Goal: Browse casually: Explore the website without a specific task or goal

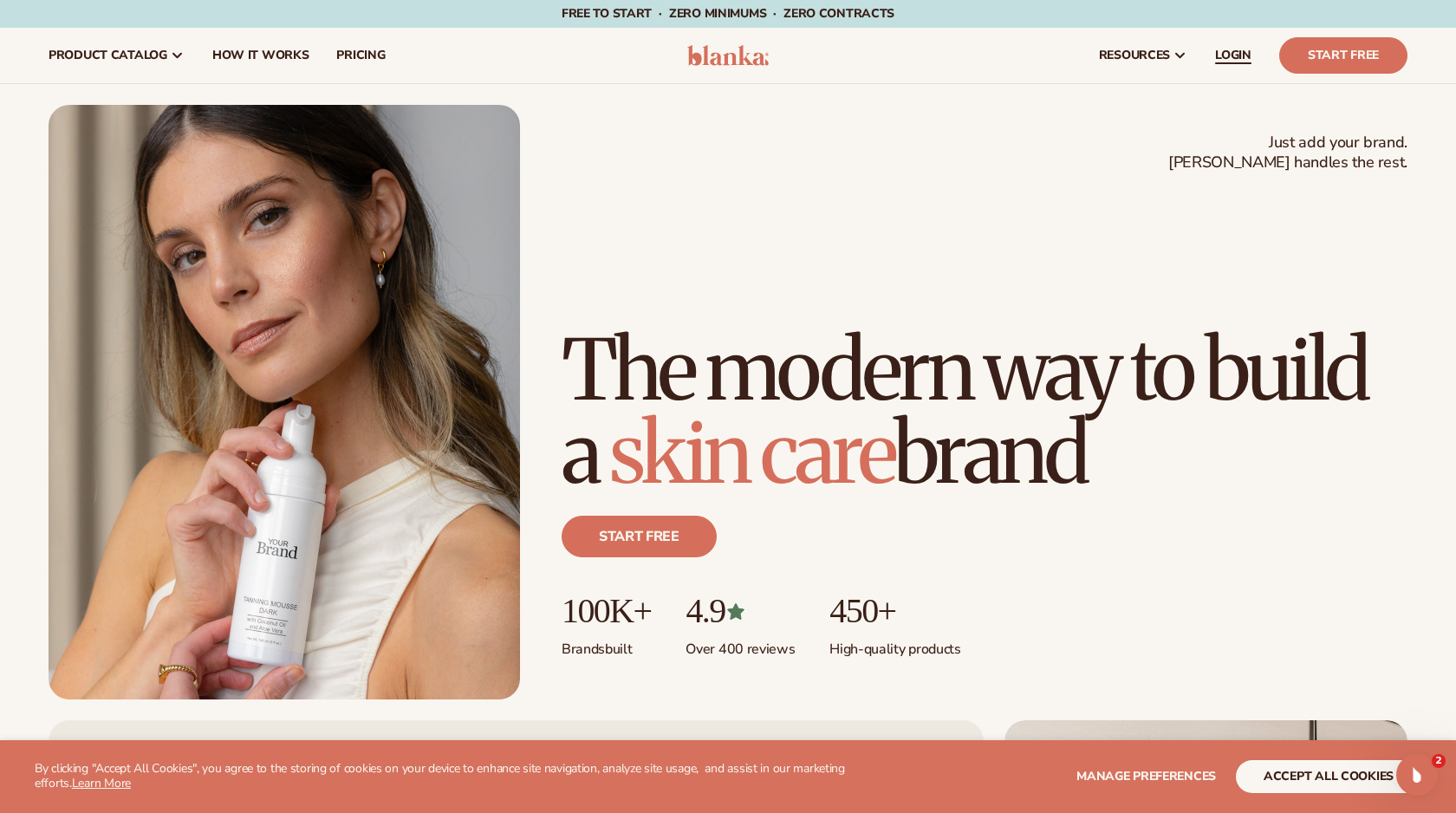
click at [1224, 49] on span "LOGIN" at bounding box center [1234, 55] width 37 height 14
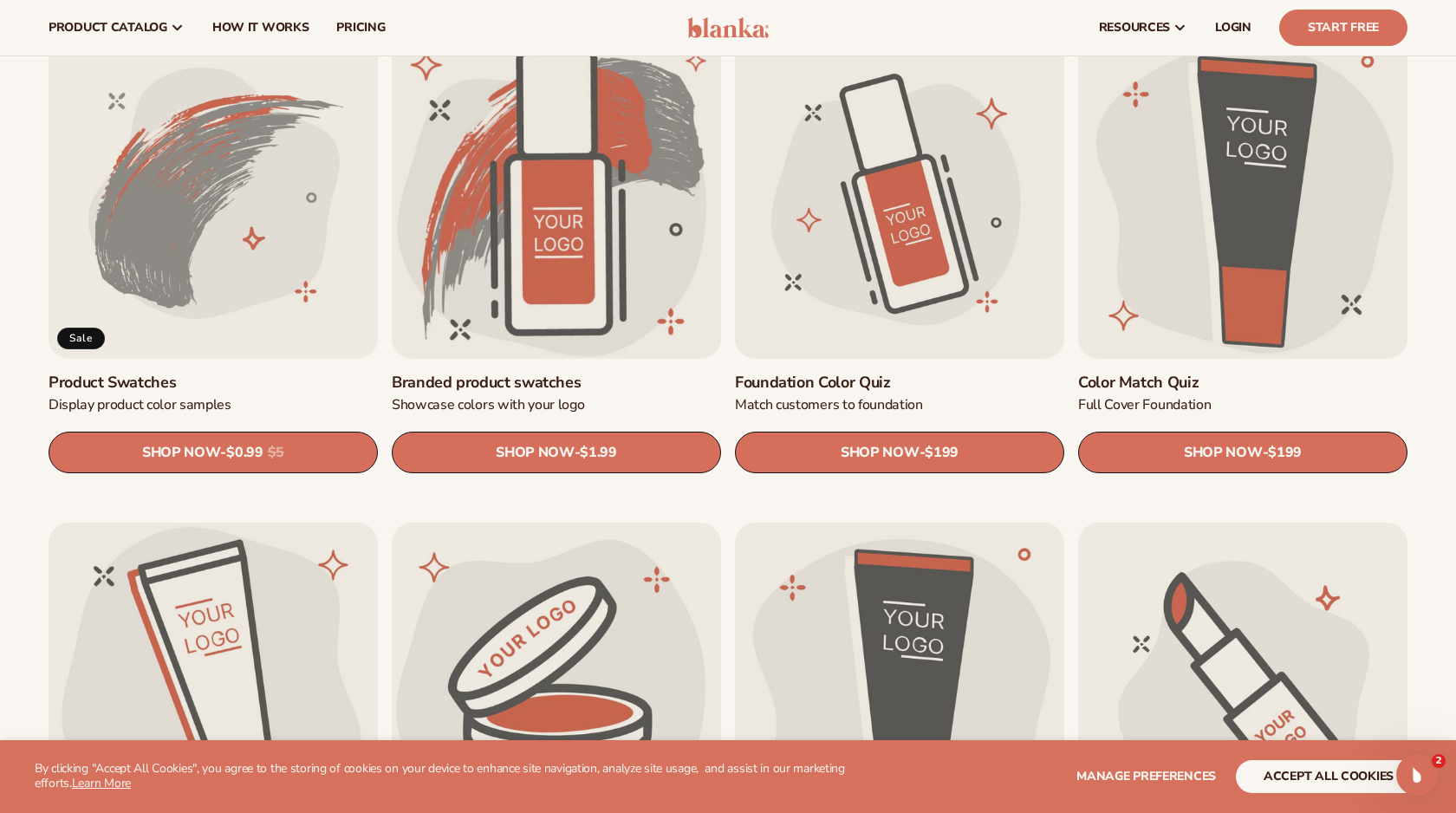
scroll to position [1071, 0]
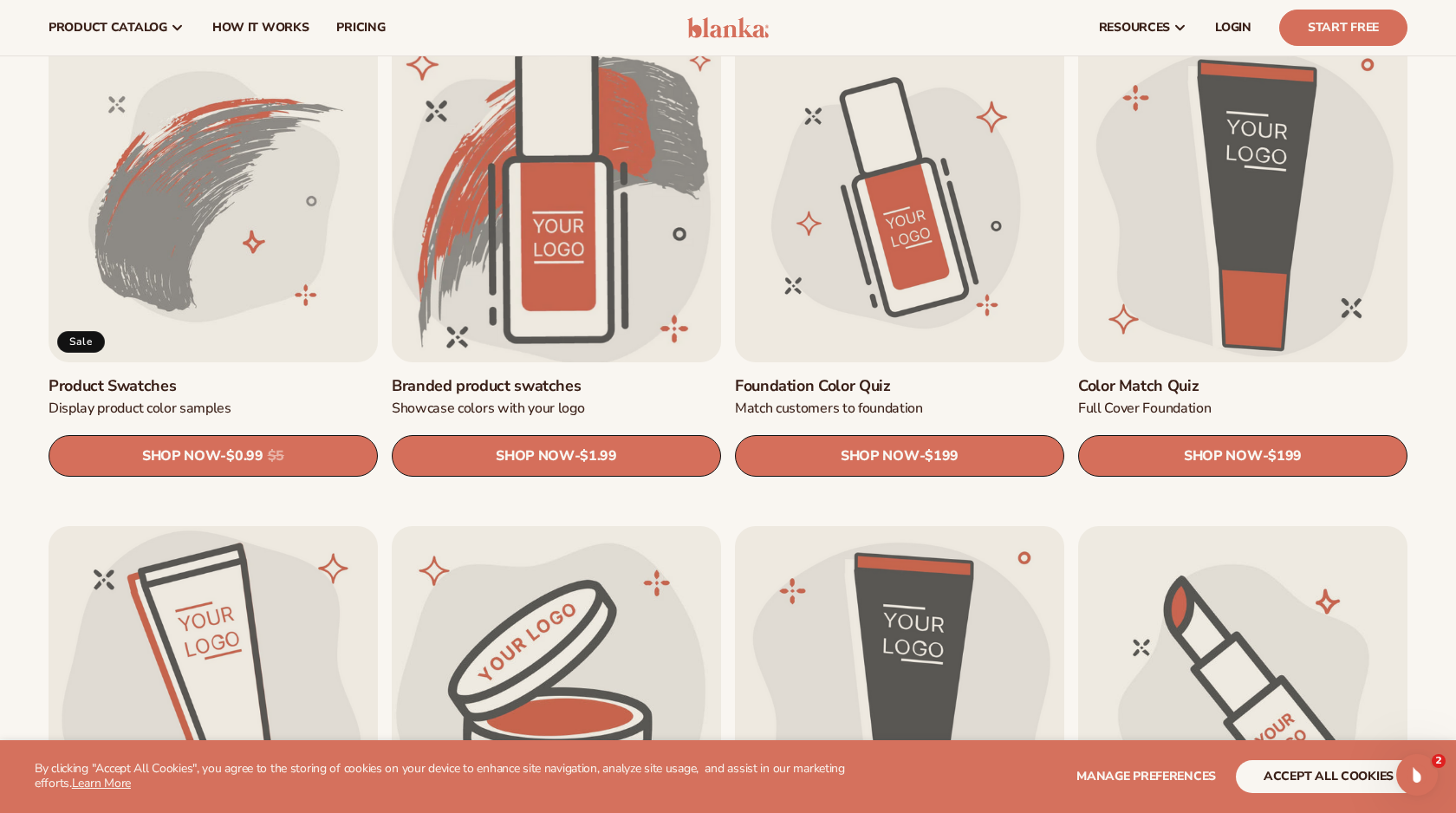
click at [562, 376] on link "Branded product swatches" at bounding box center [556, 386] width 329 height 20
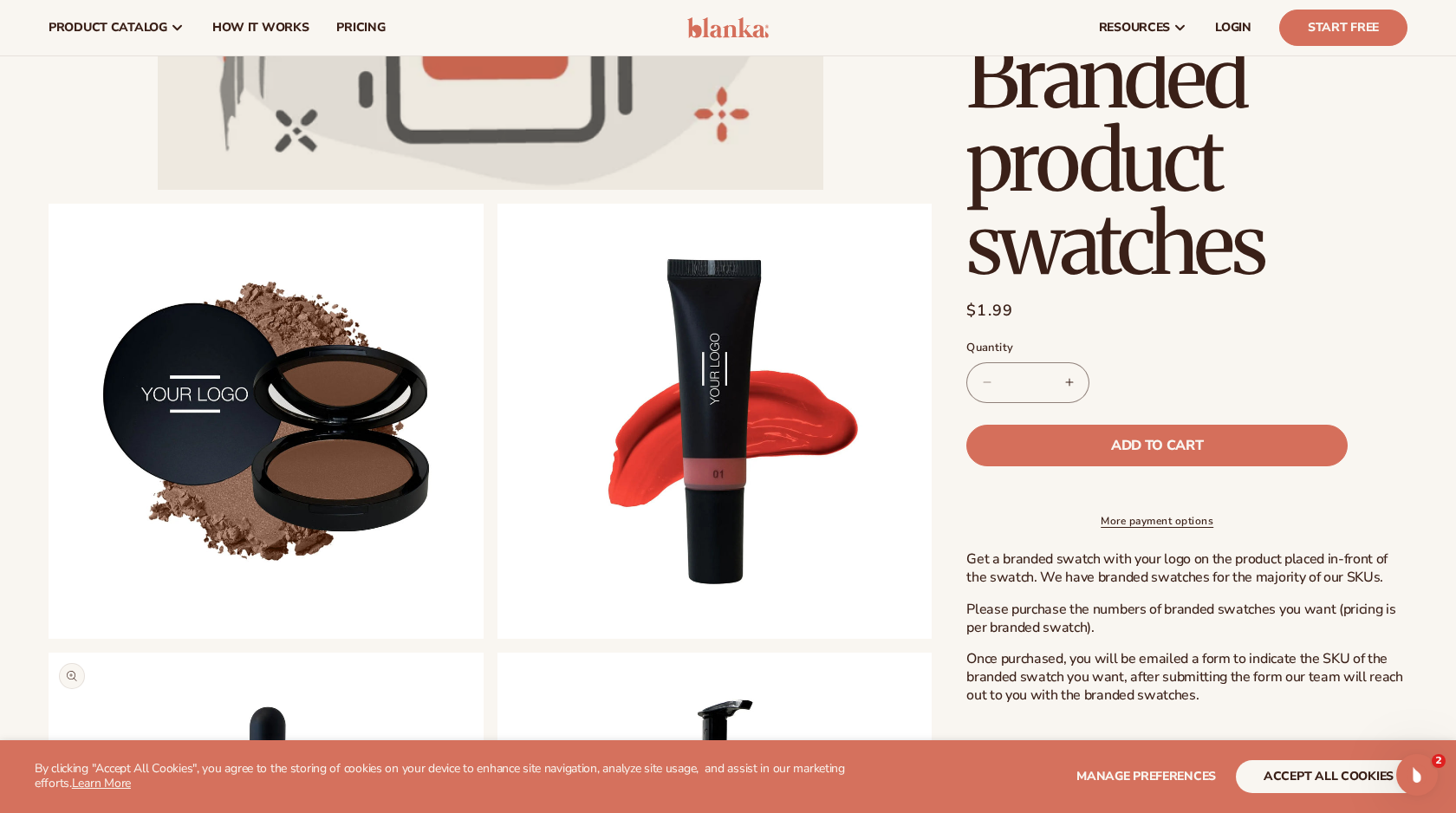
scroll to position [604, 0]
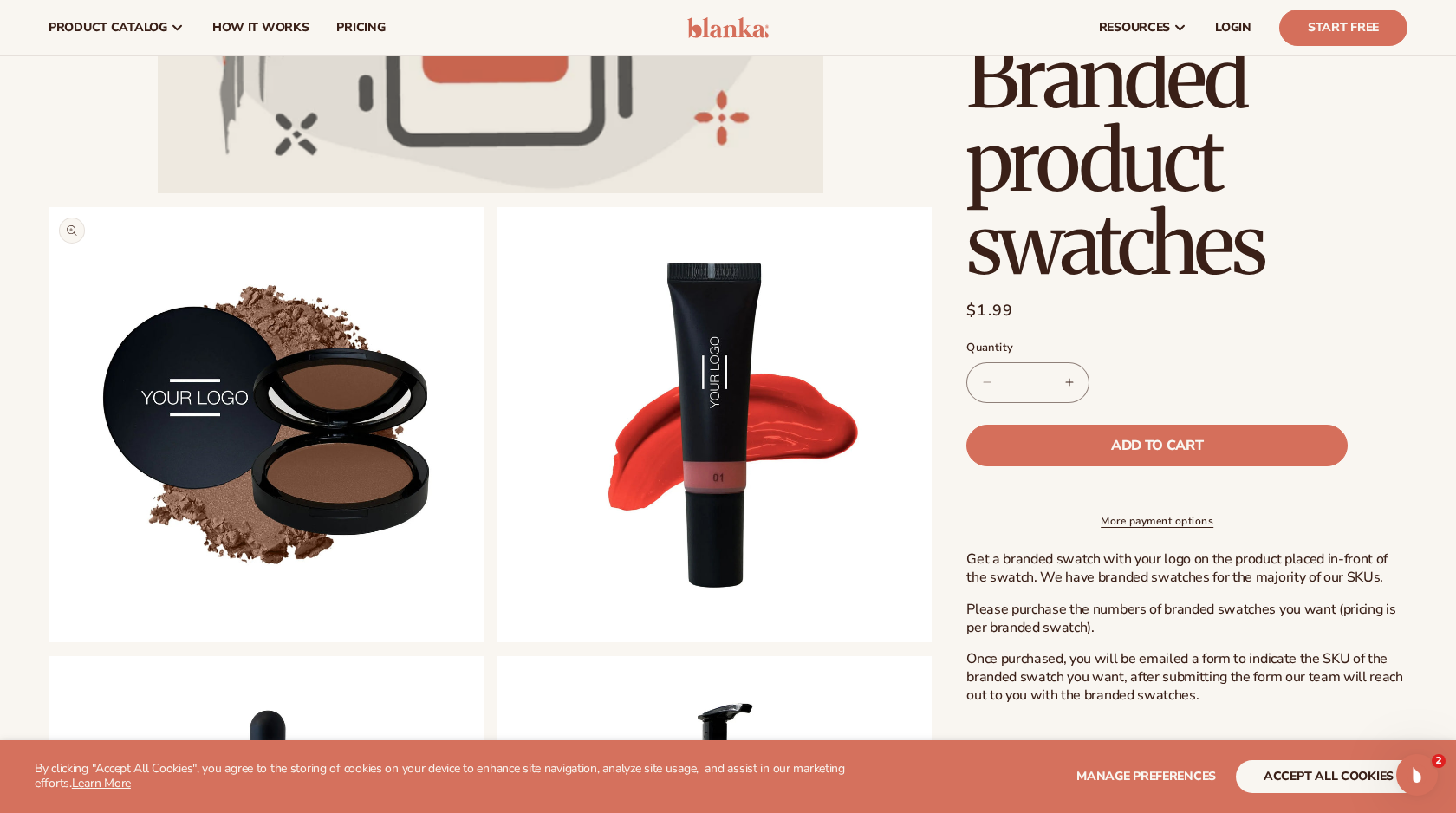
click at [48, 642] on button "Open media 2 in modal" at bounding box center [48, 642] width 0 height 0
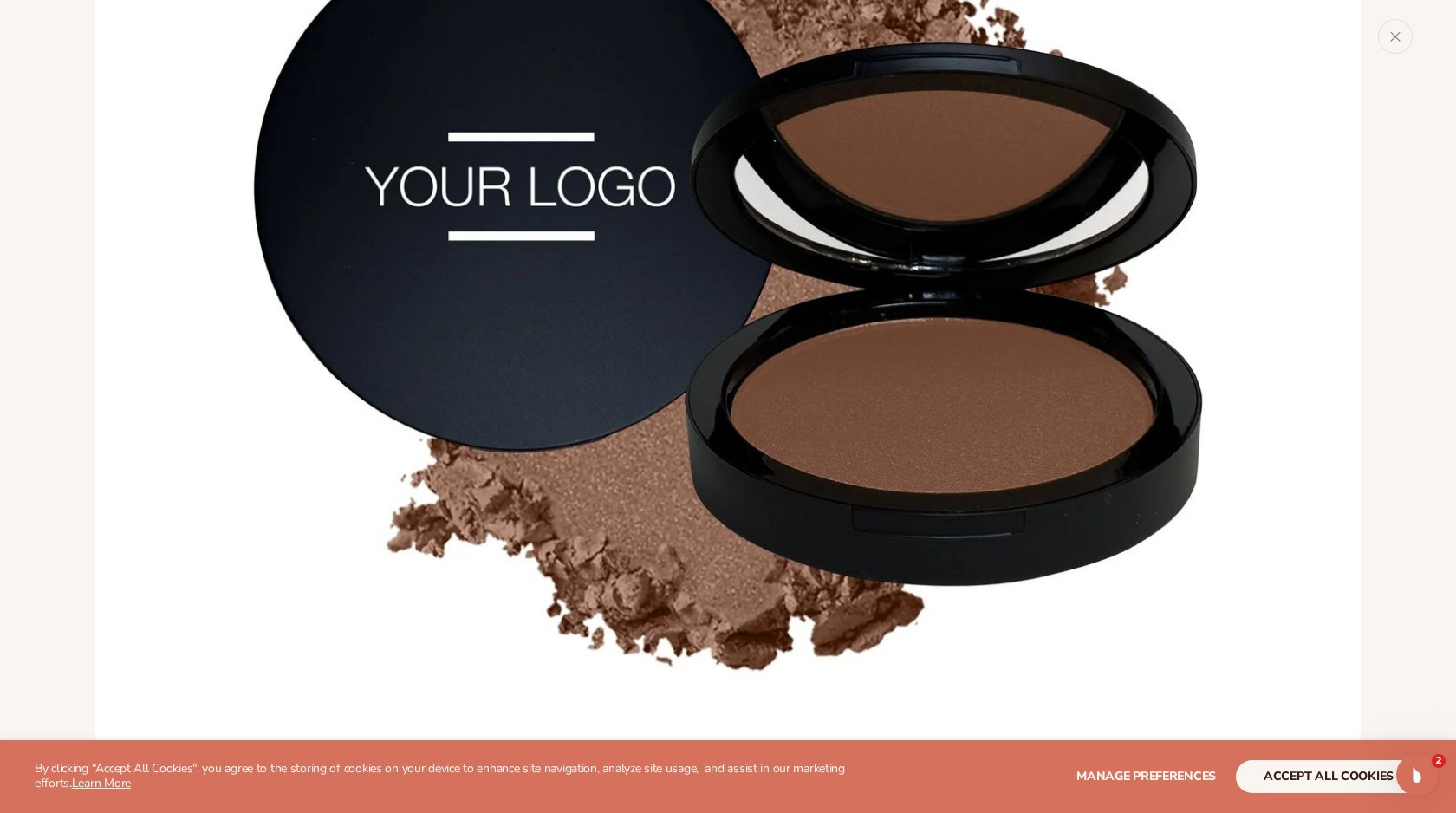
scroll to position [1664, 0]
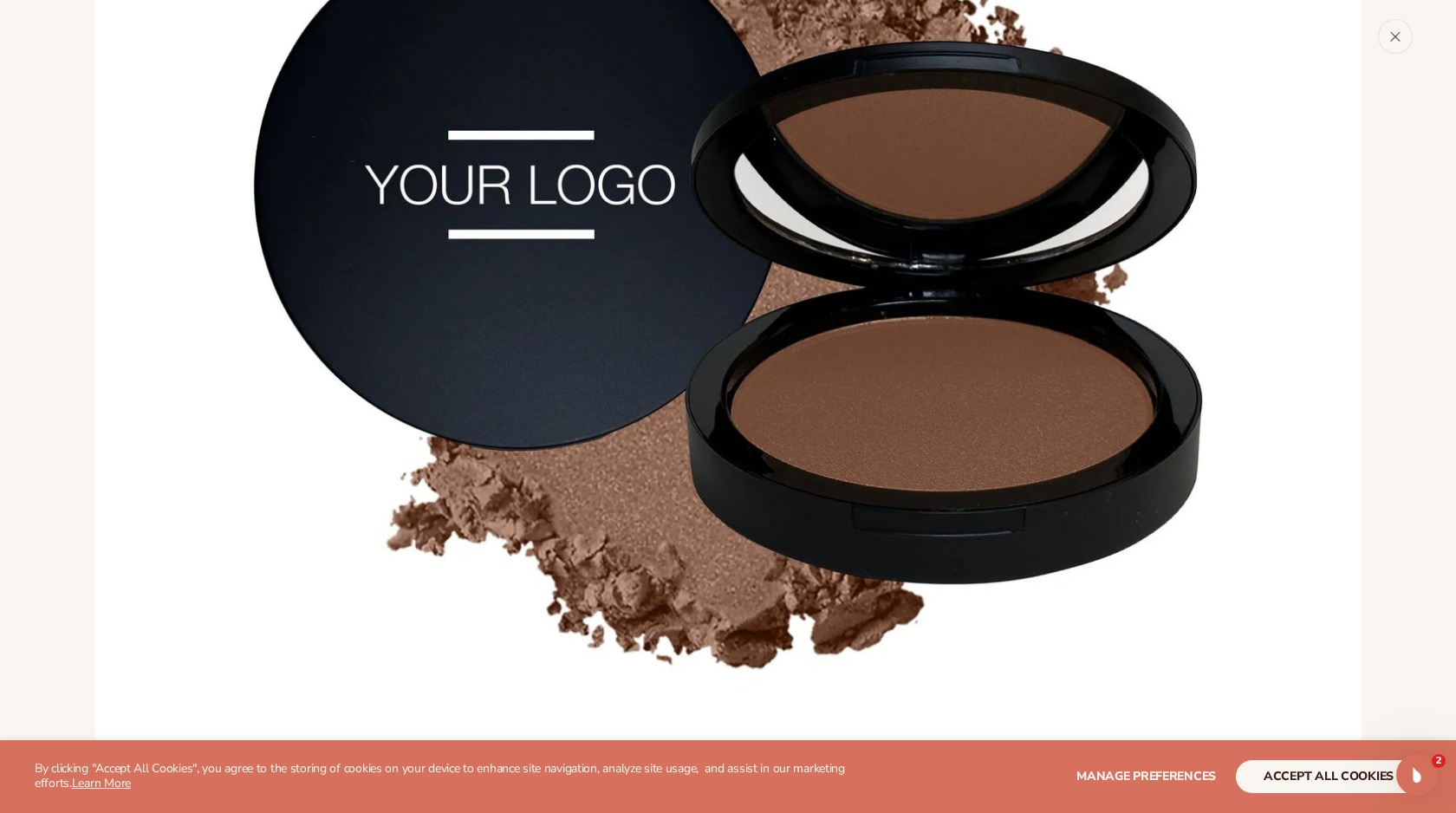
click at [1389, 24] on button "Close" at bounding box center [1396, 37] width 35 height 35
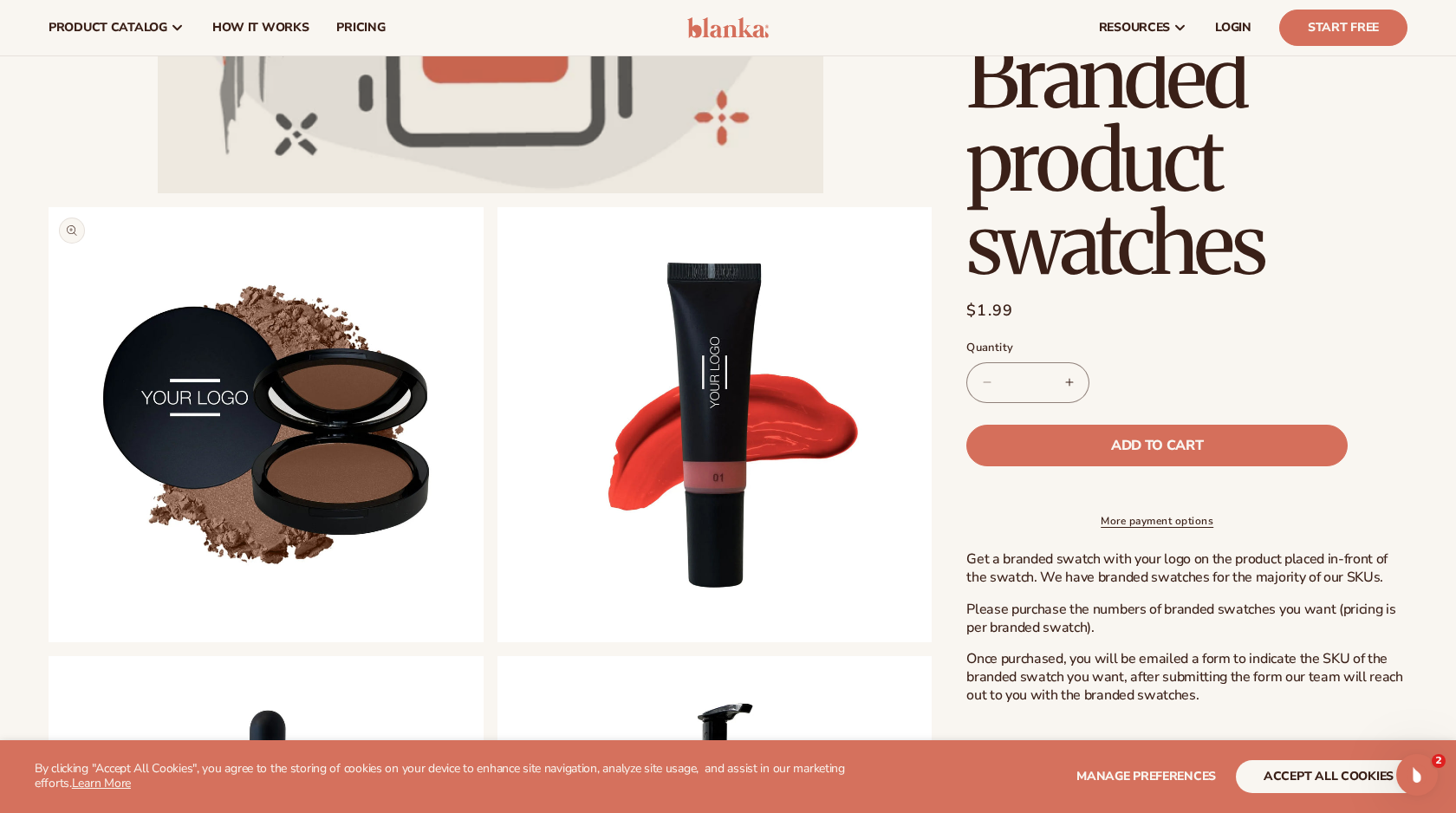
click at [48, 642] on button "Open media 2 in modal" at bounding box center [48, 642] width 0 height 0
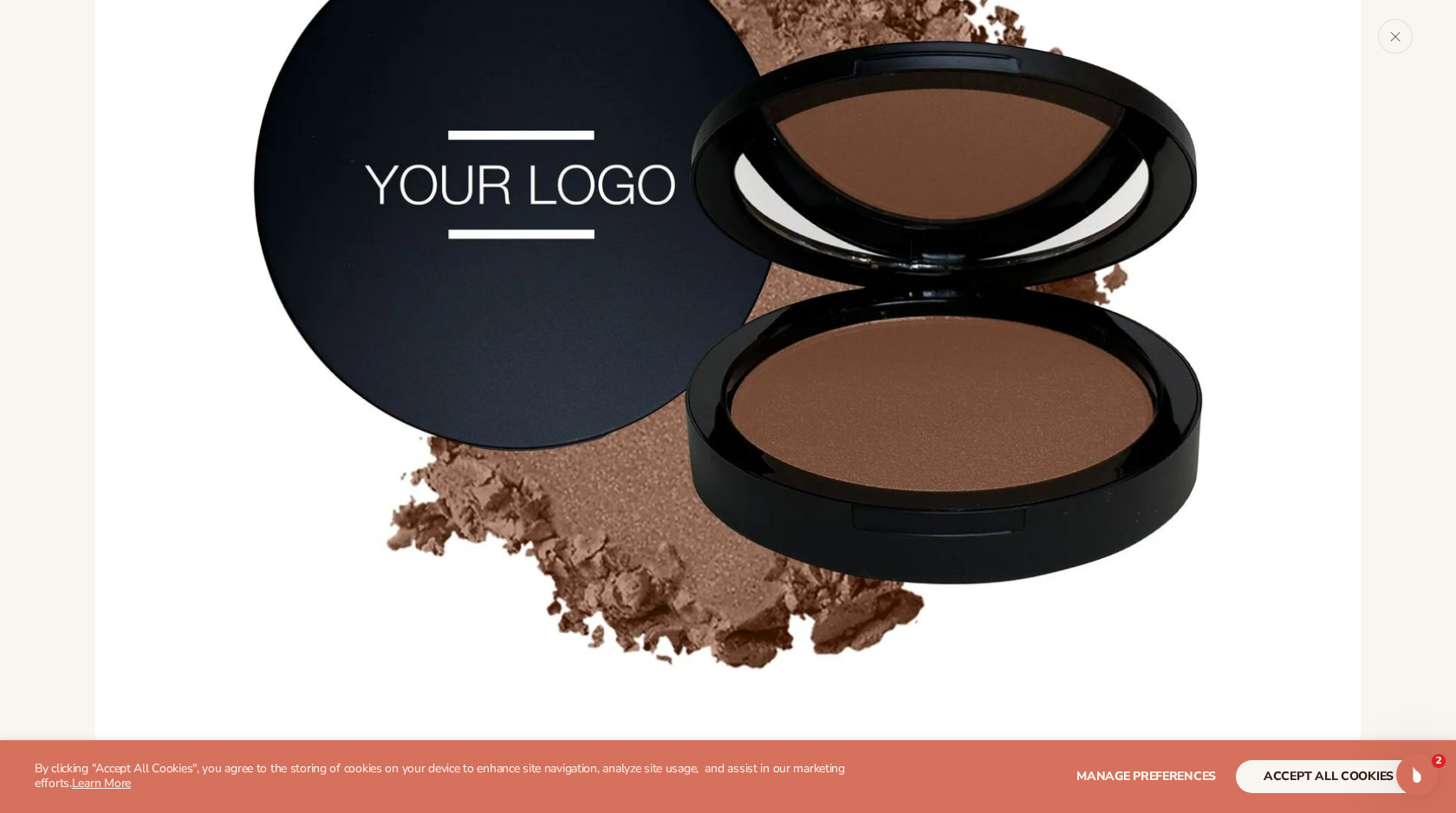
scroll to position [1296, 0]
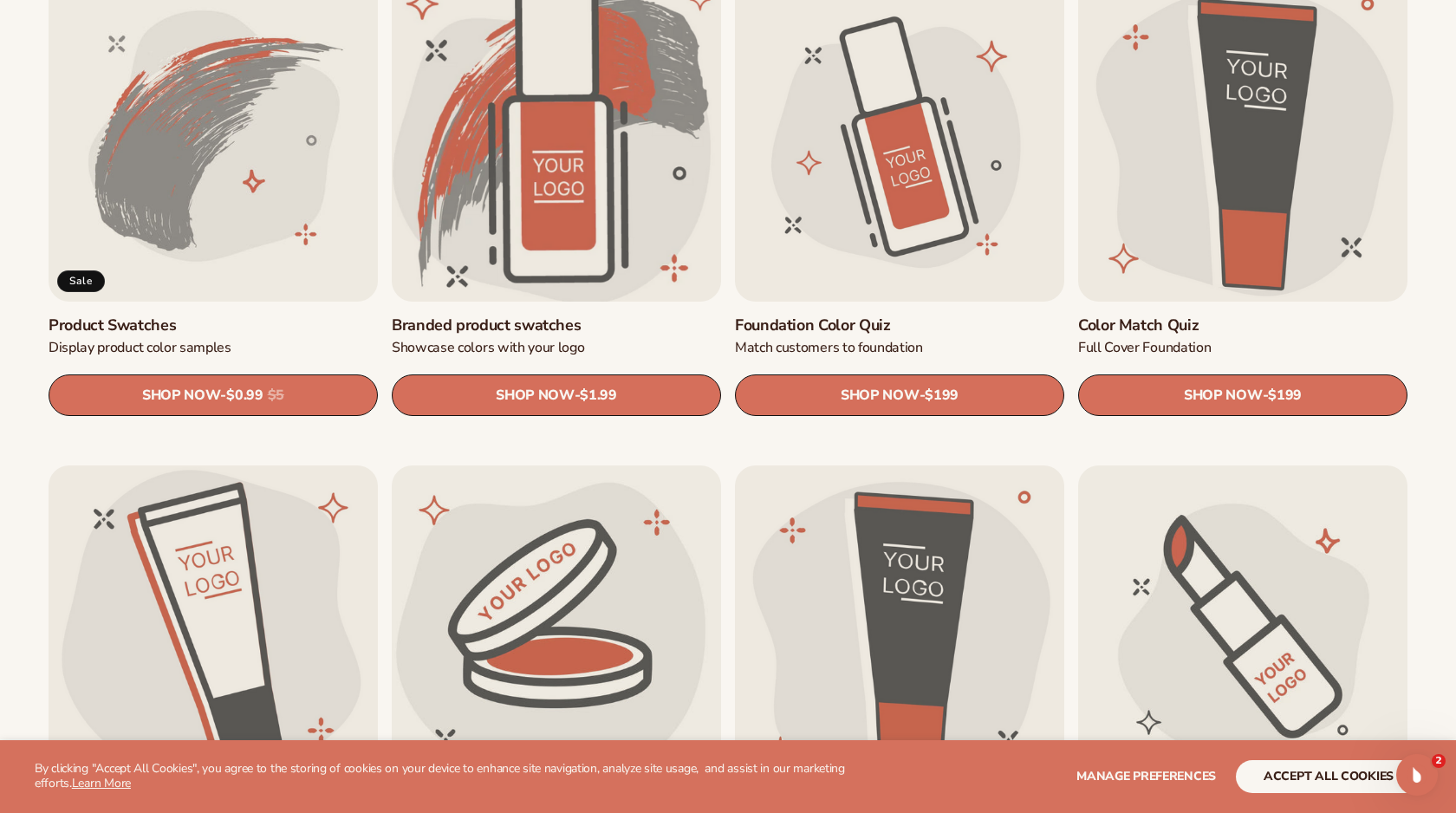
scroll to position [1127, 0]
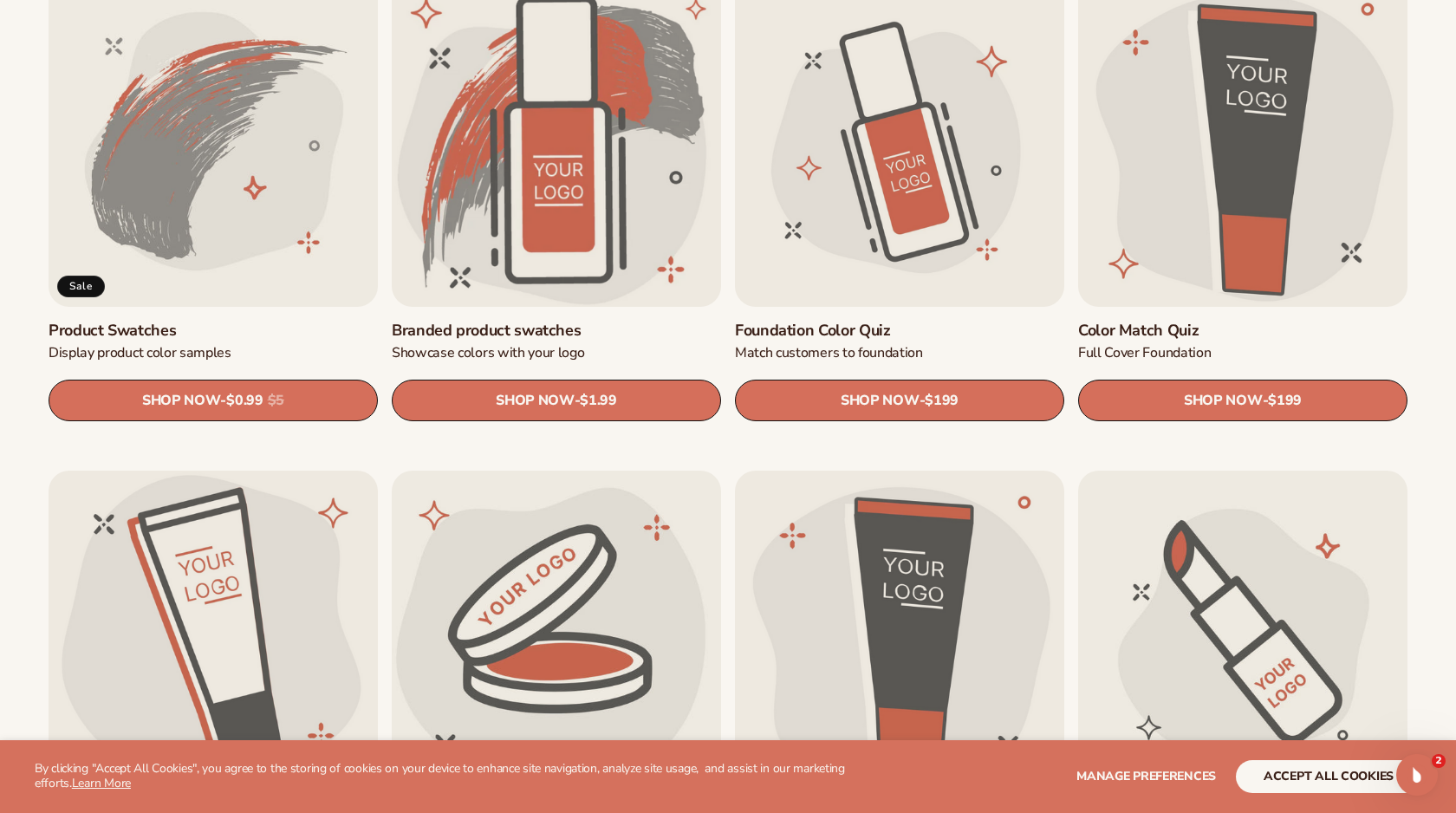
click at [242, 321] on link "Product Swatches" at bounding box center [213, 331] width 329 height 20
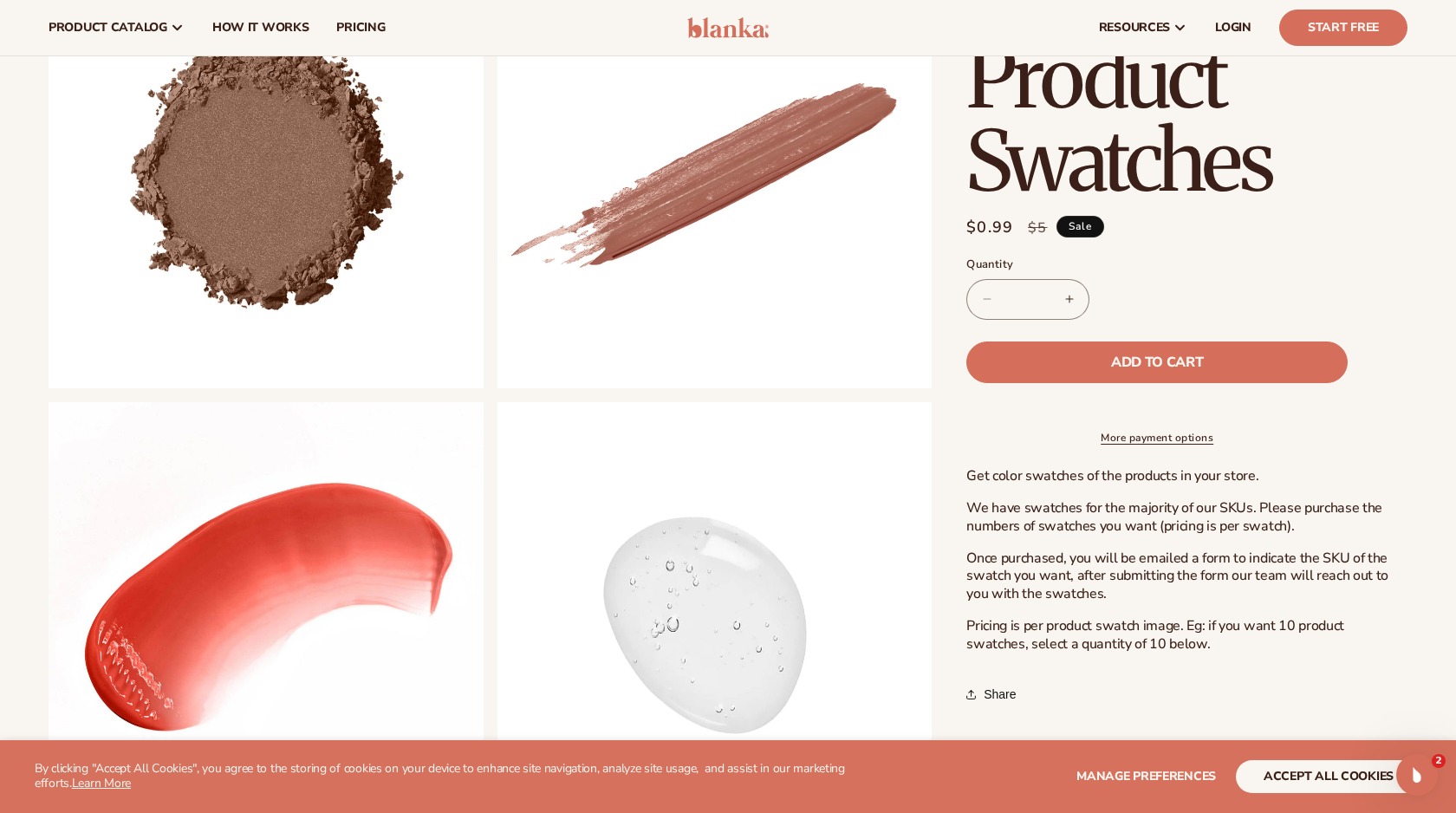
scroll to position [803, 0]
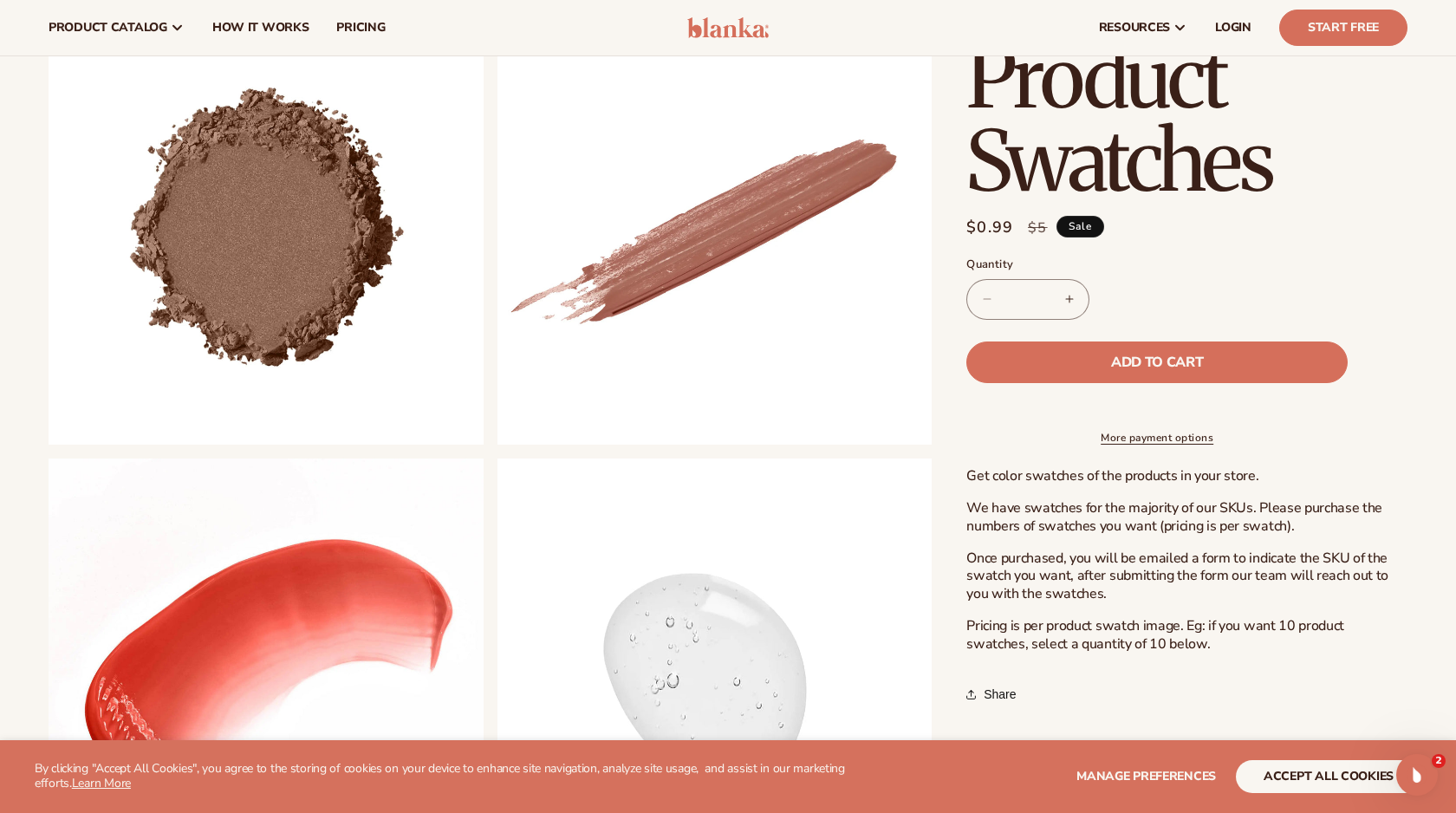
click at [48, 444] on button "Open media 2 in modal" at bounding box center [48, 444] width 0 height 0
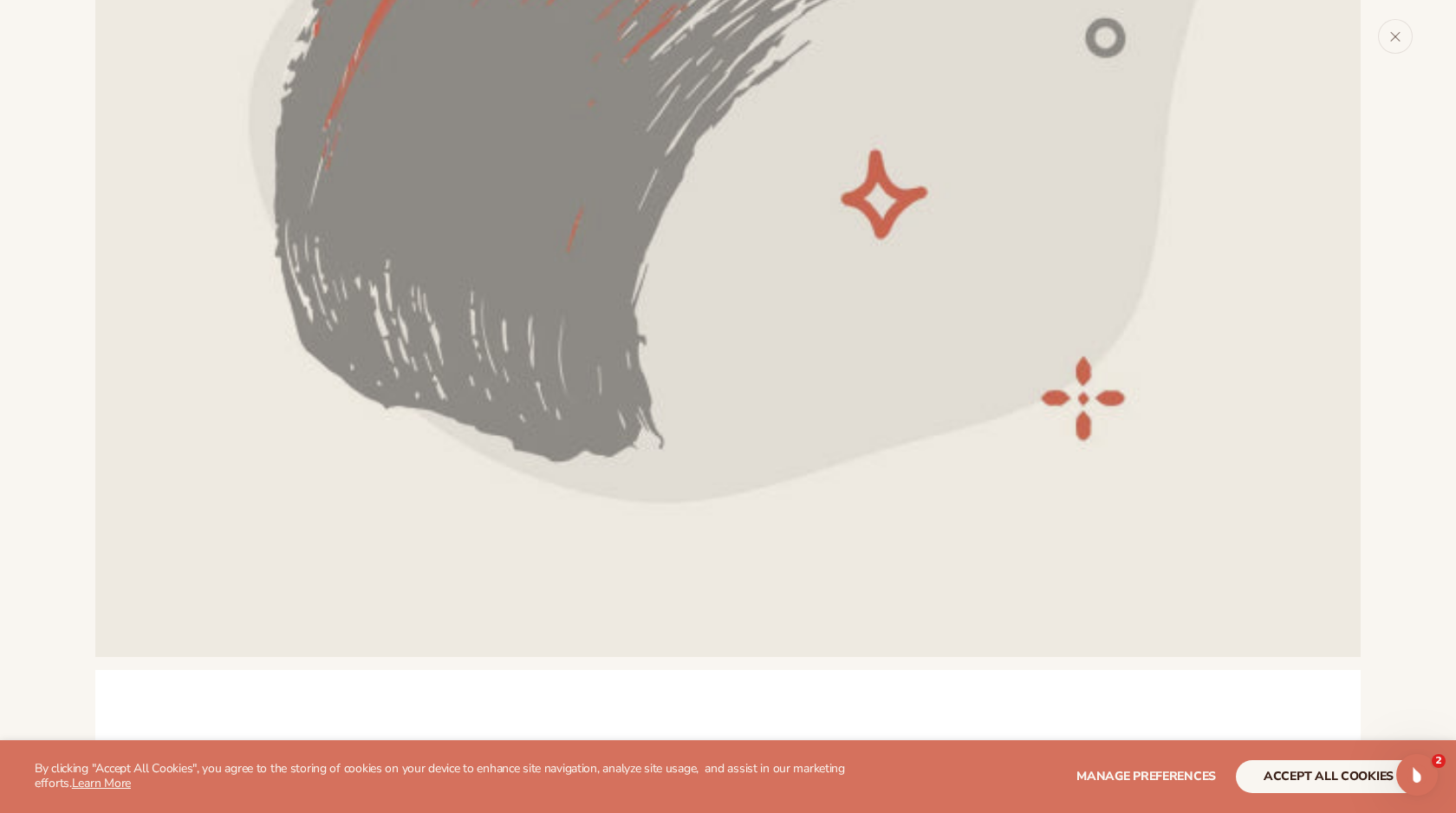
scroll to position [197, 0]
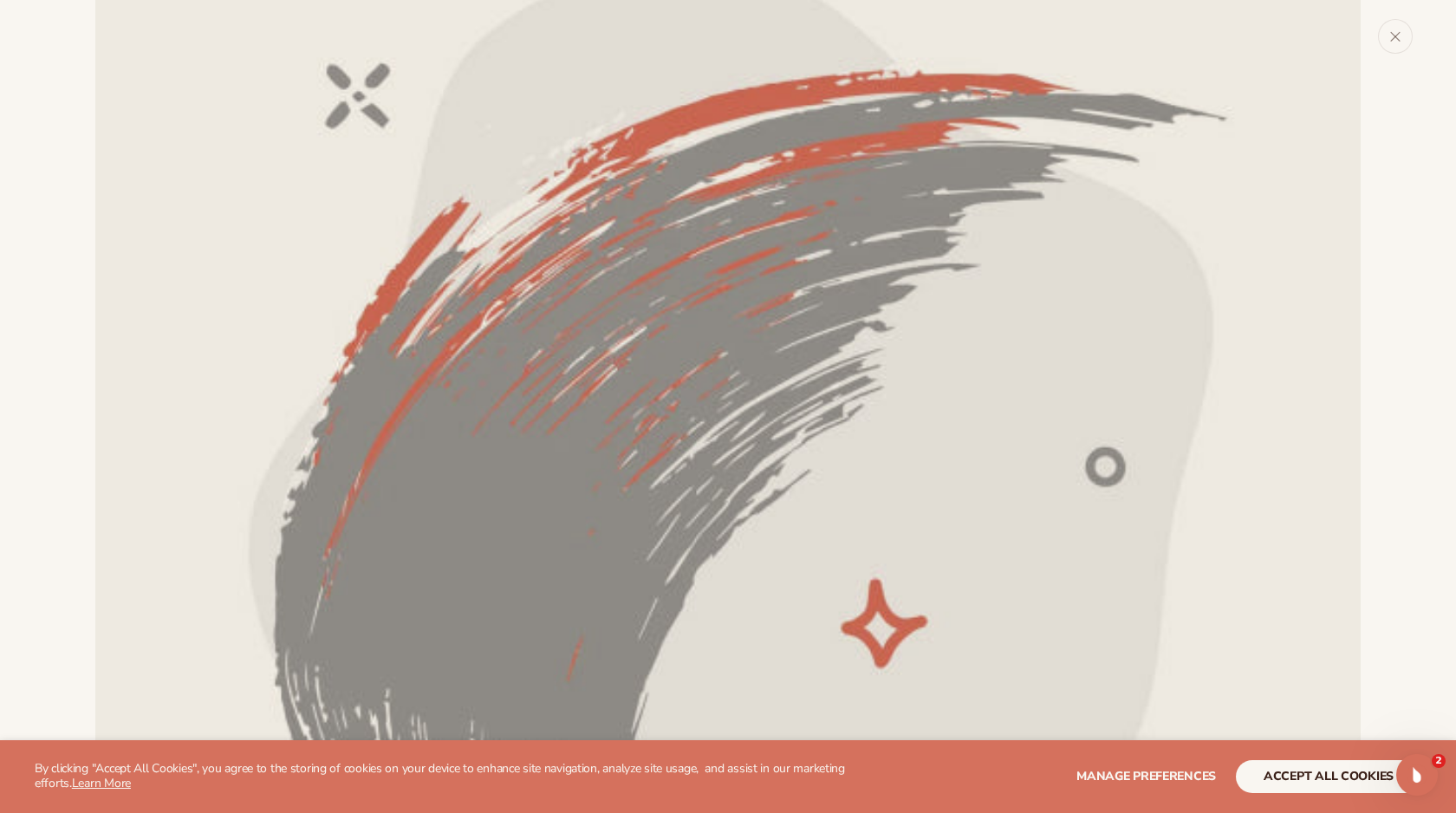
click at [1408, 62] on div "Media gallery" at bounding box center [728, 406] width 1456 height 813
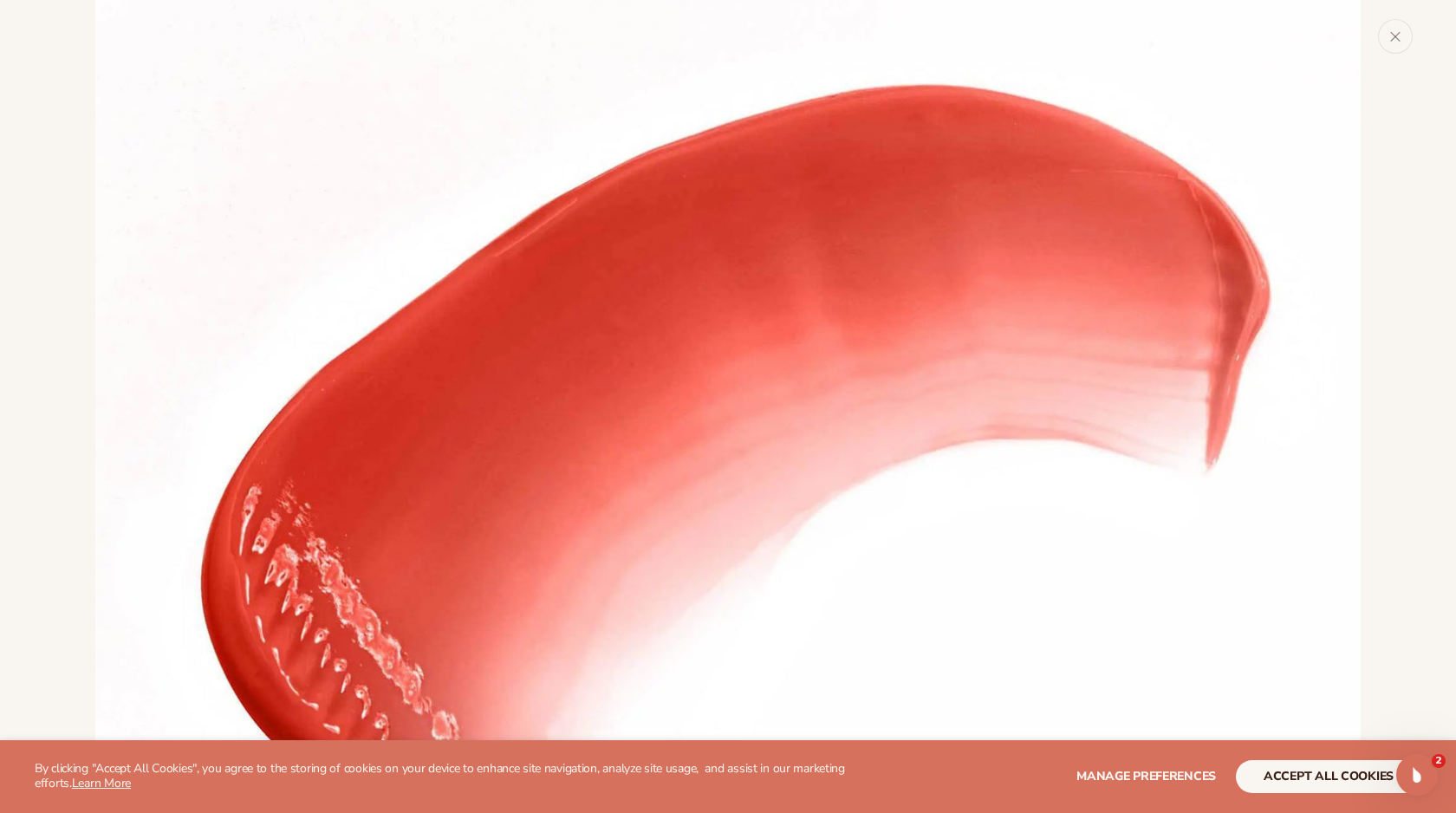
scroll to position [4051, 0]
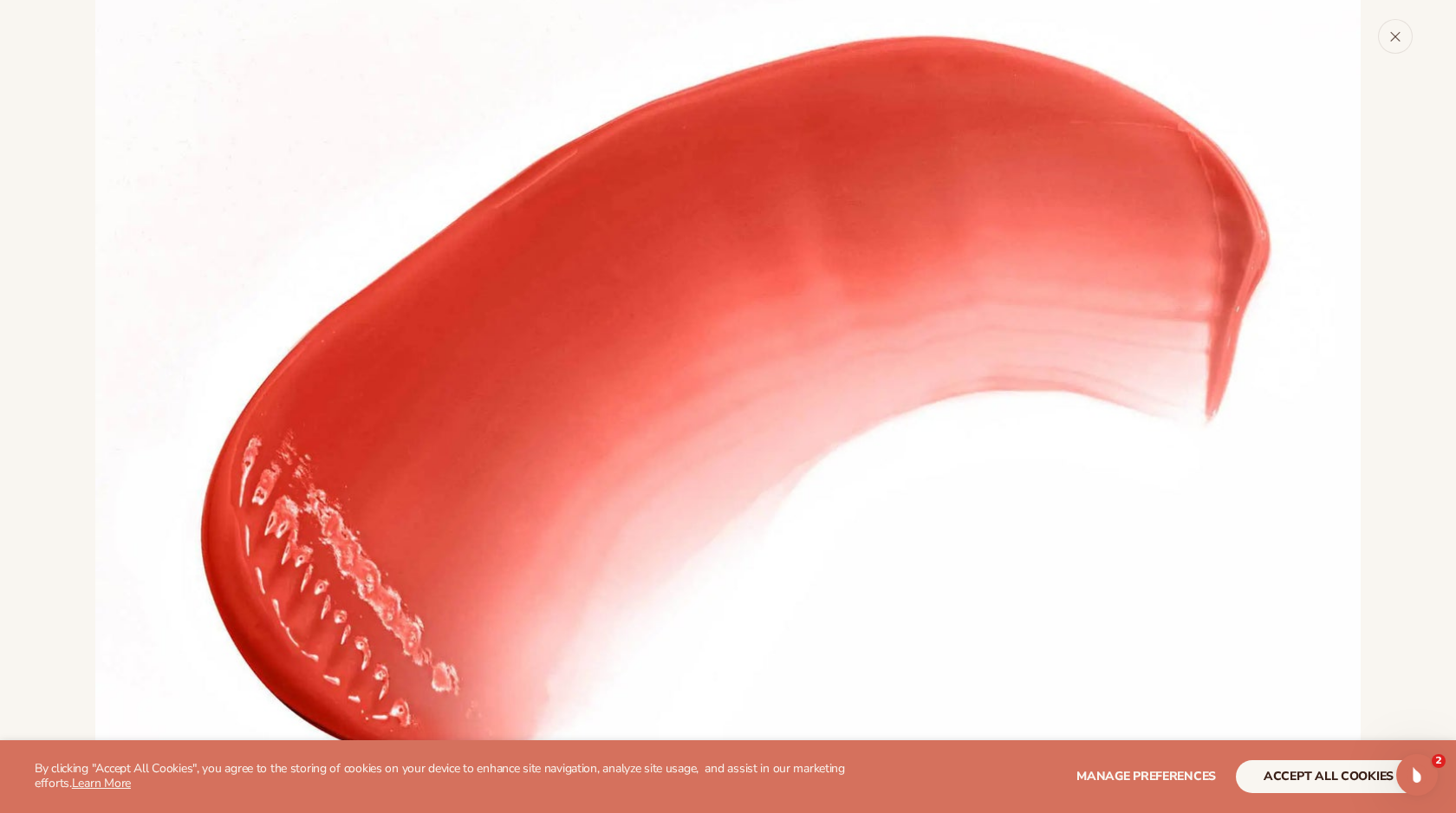
click at [1388, 37] on button "Close" at bounding box center [1396, 37] width 35 height 35
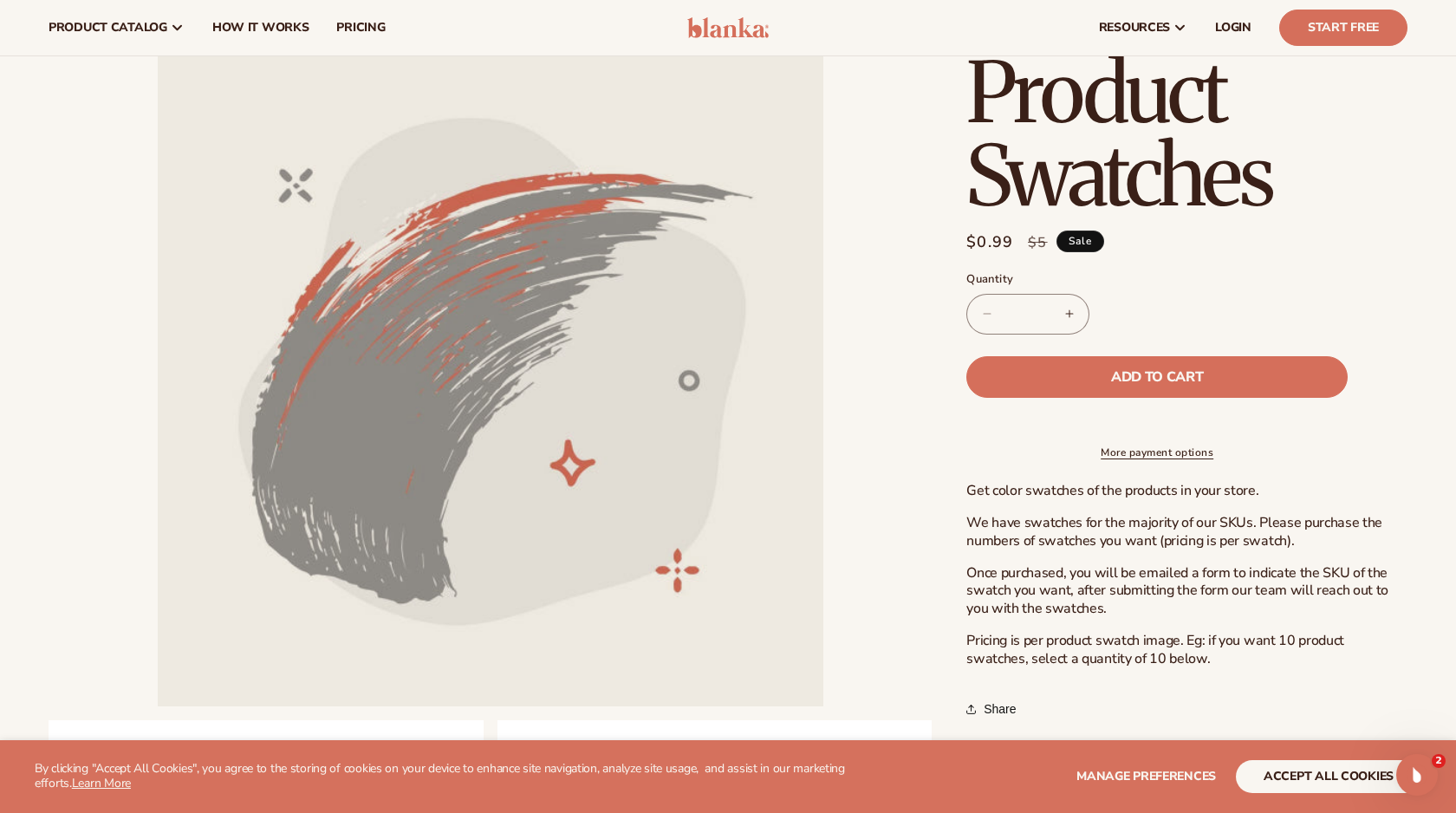
scroll to position [0, 0]
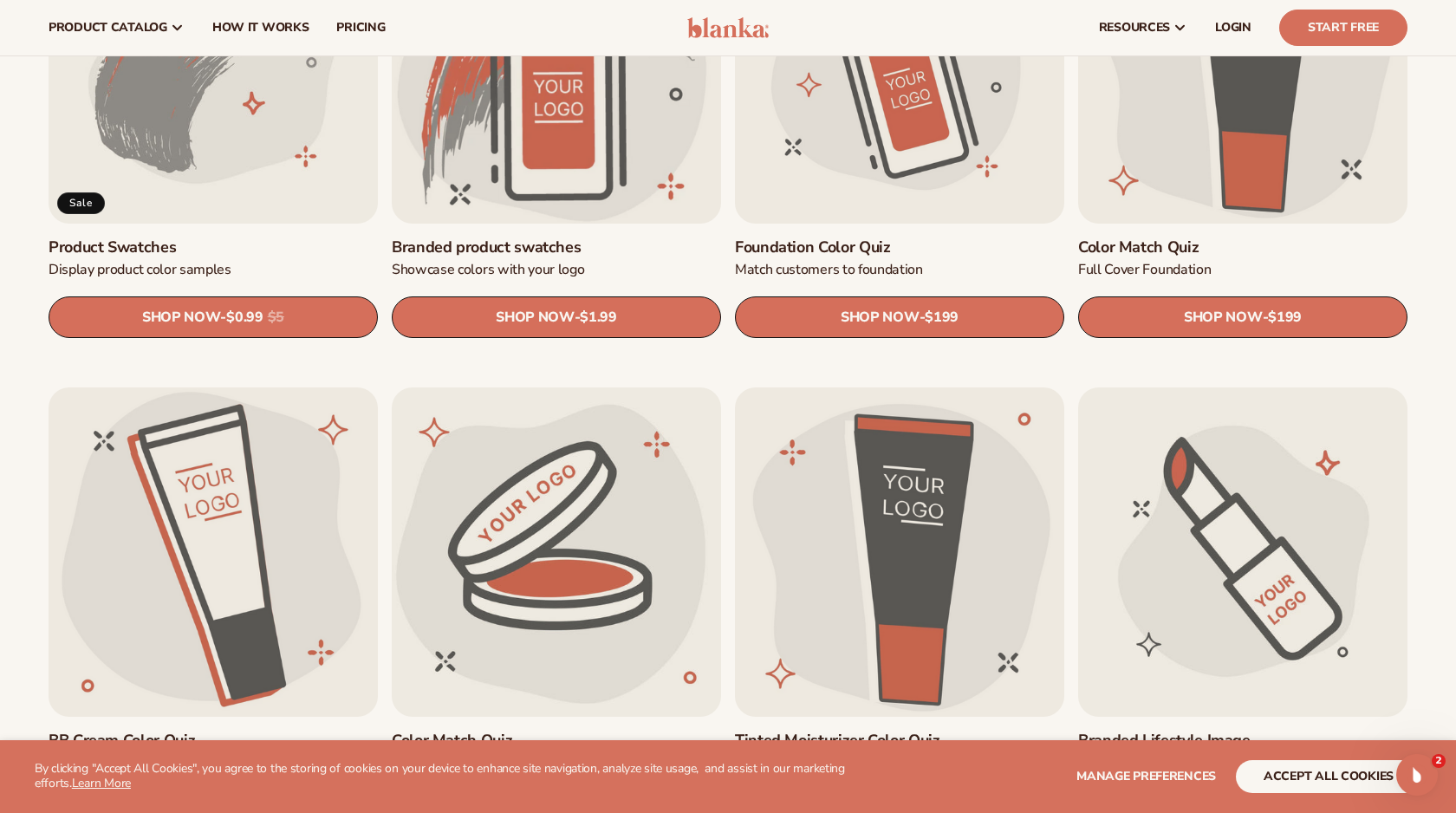
scroll to position [1207, 0]
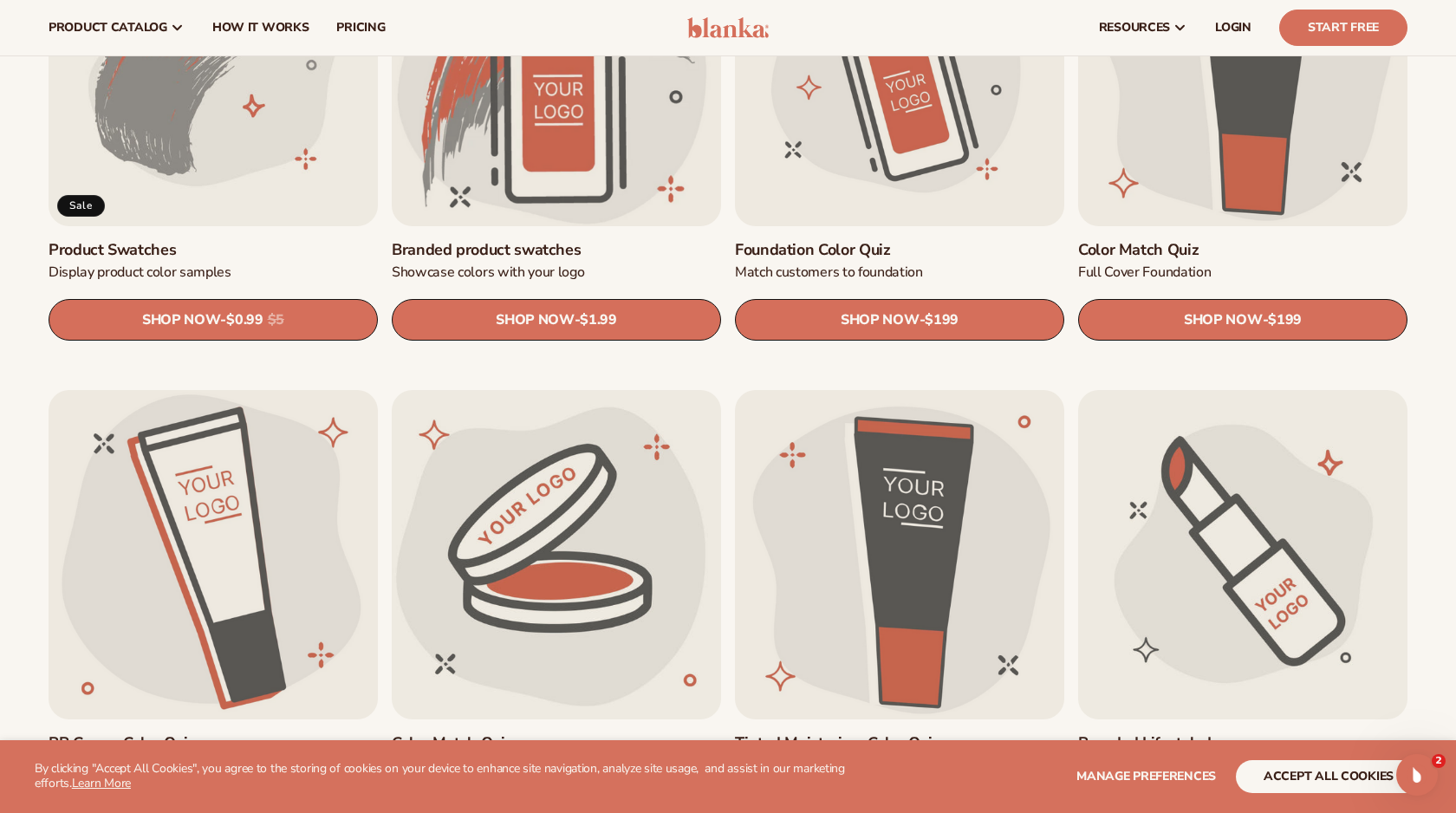
click at [1135, 733] on link "Branded Lifestyle Image" at bounding box center [1243, 743] width 329 height 20
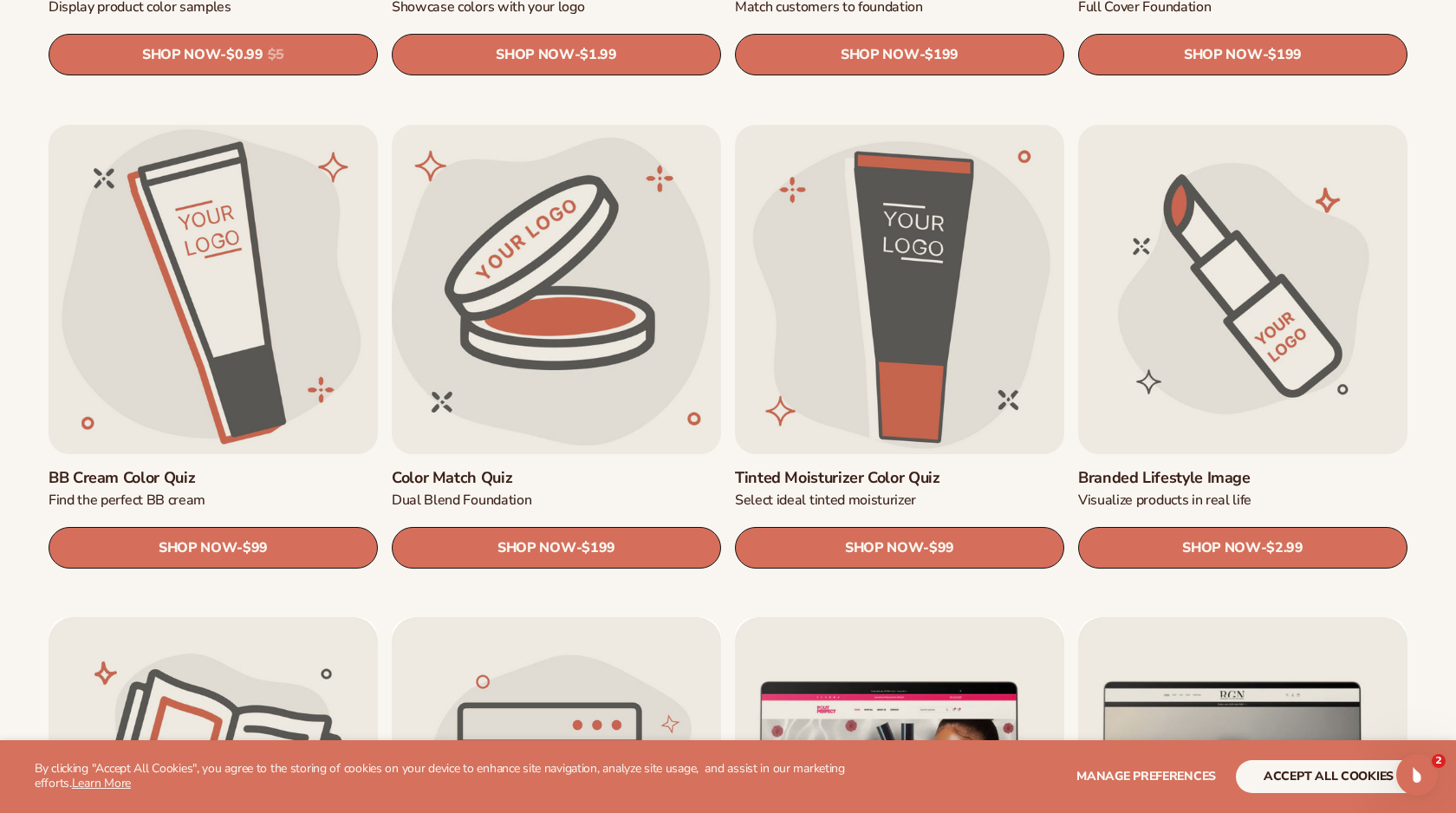
scroll to position [1474, 0]
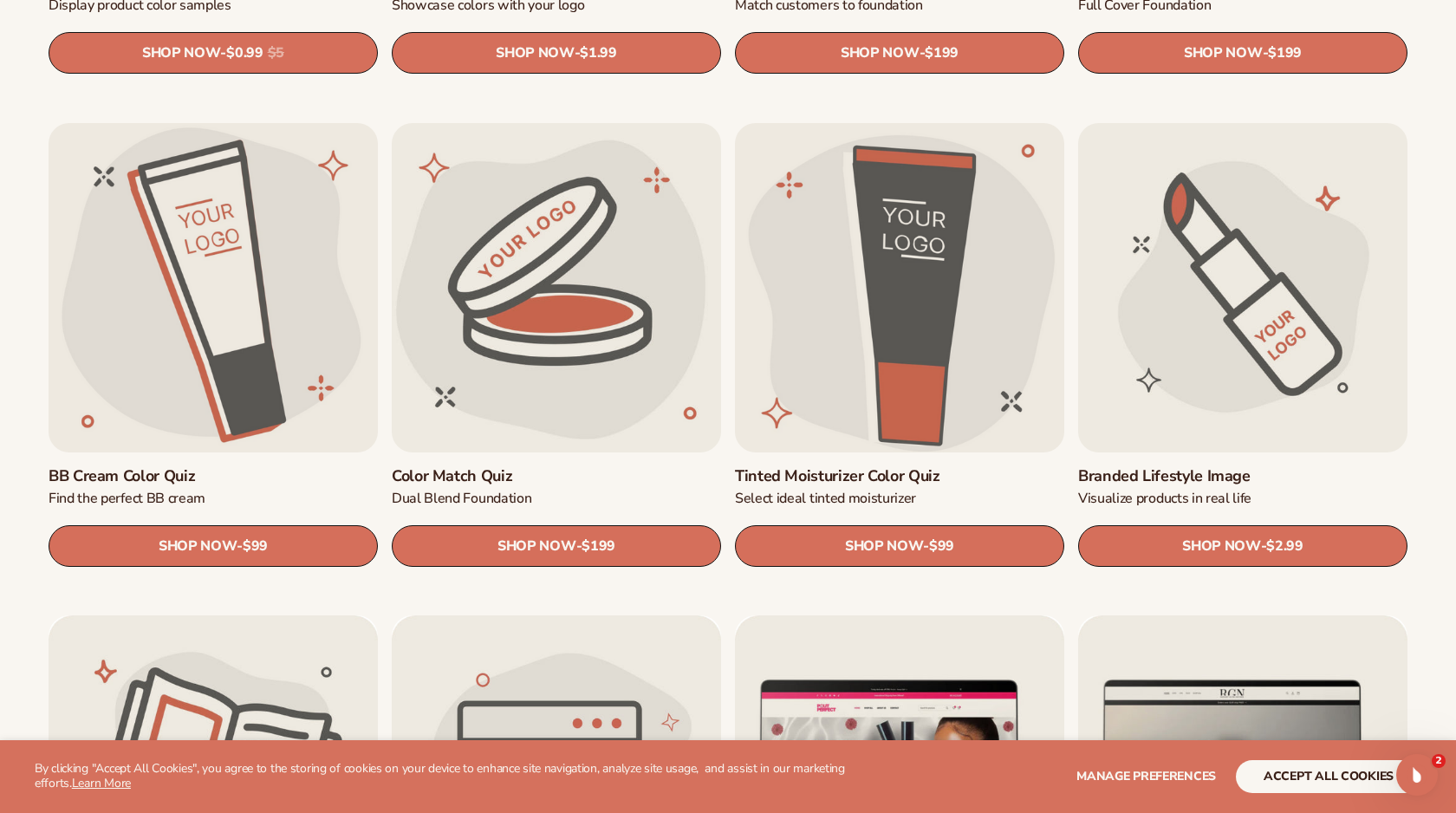
click at [834, 466] on link "Tinted Moisturizer Color Quiz" at bounding box center [900, 476] width 329 height 20
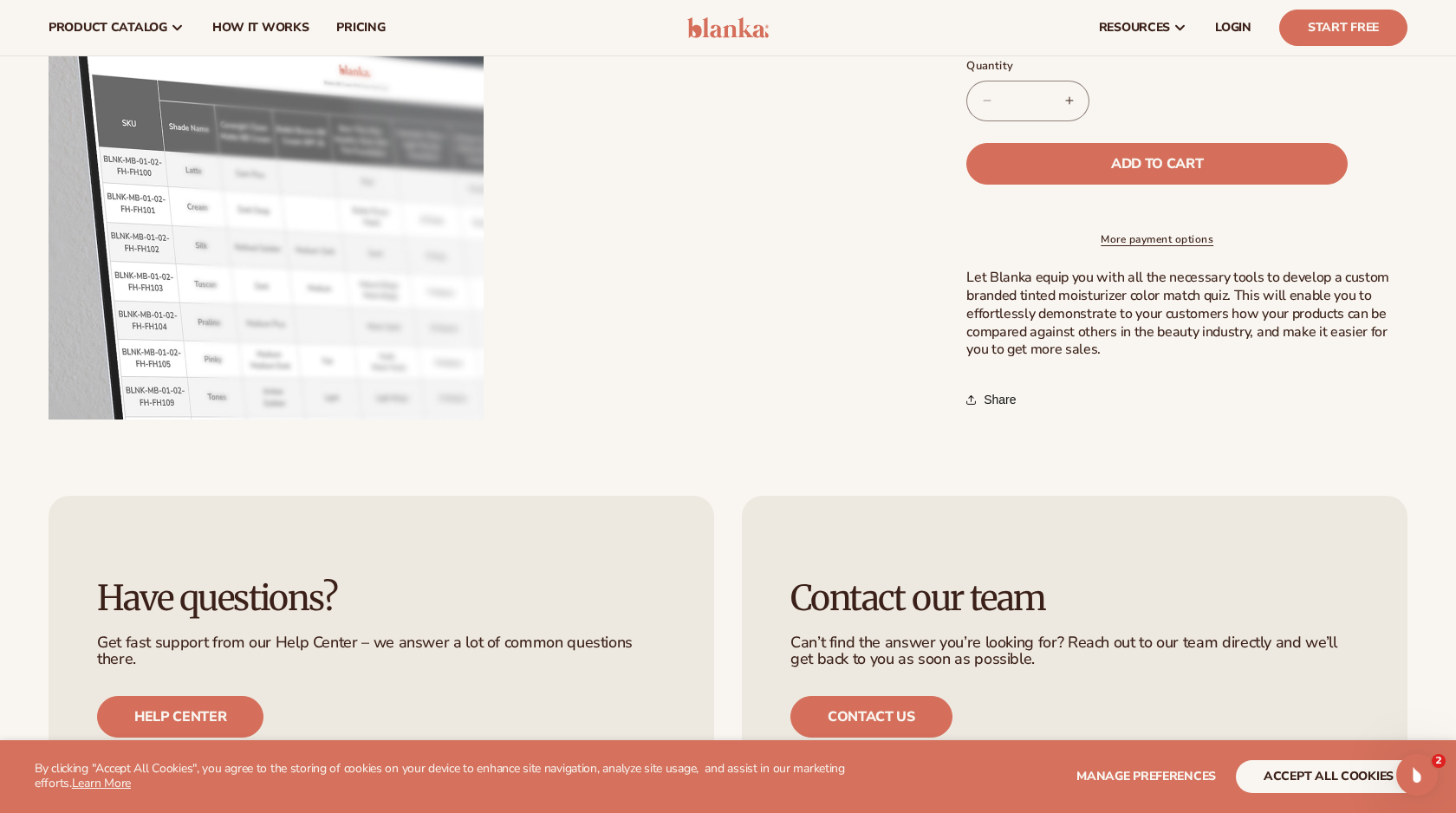
scroll to position [754, 0]
